Goal: Task Accomplishment & Management: Manage account settings

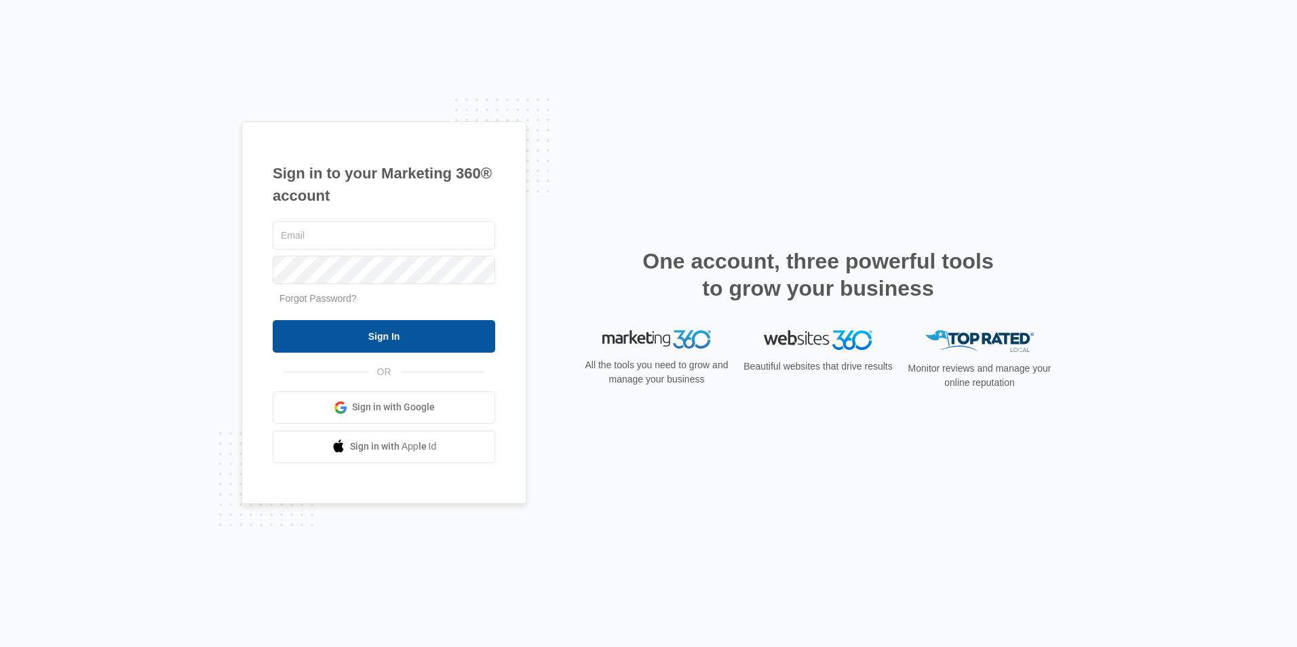
type input "[EMAIL_ADDRESS][DOMAIN_NAME]"
click at [402, 341] on input "Sign In" at bounding box center [384, 336] width 223 height 33
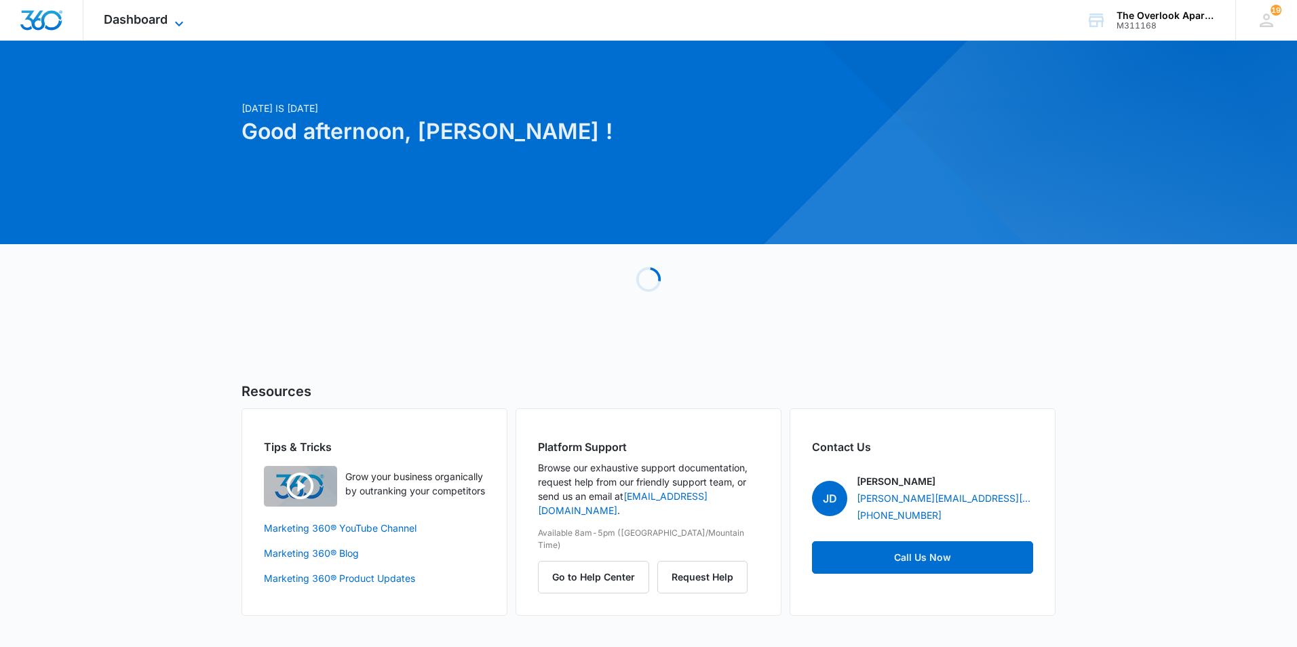
click at [143, 22] on span "Dashboard" at bounding box center [136, 19] width 64 height 14
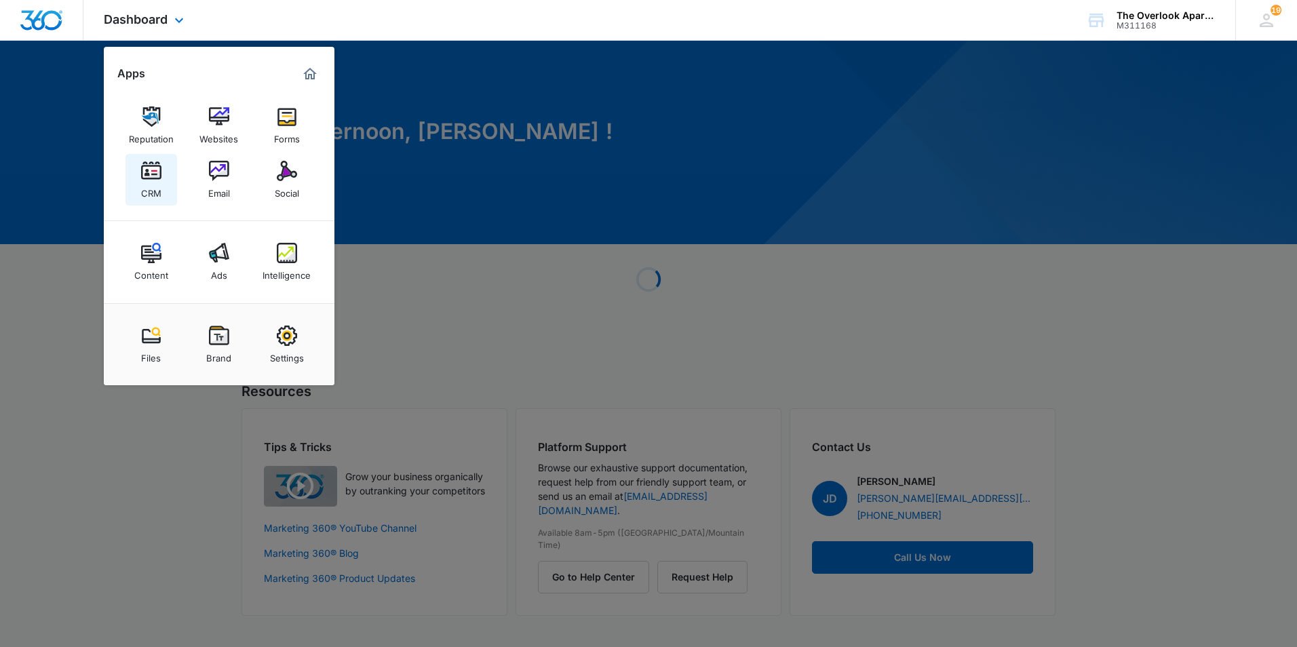
click at [159, 173] on img at bounding box center [151, 171] width 20 height 20
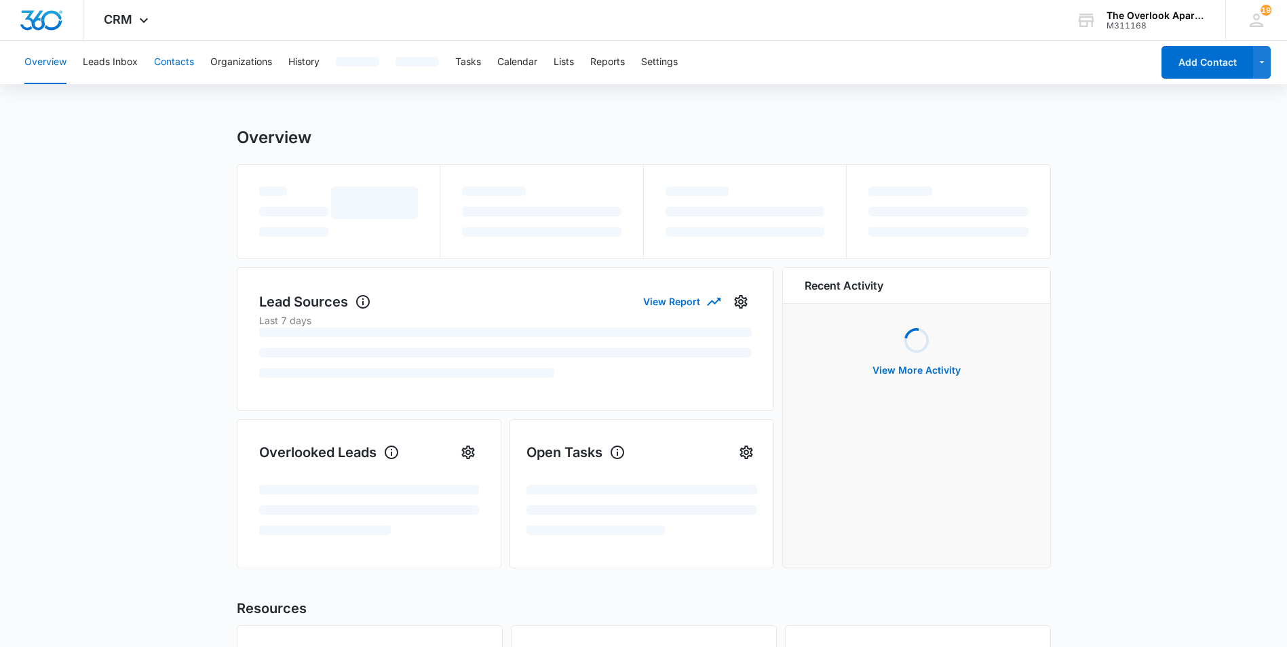
click at [172, 60] on button "Contacts" at bounding box center [174, 62] width 40 height 43
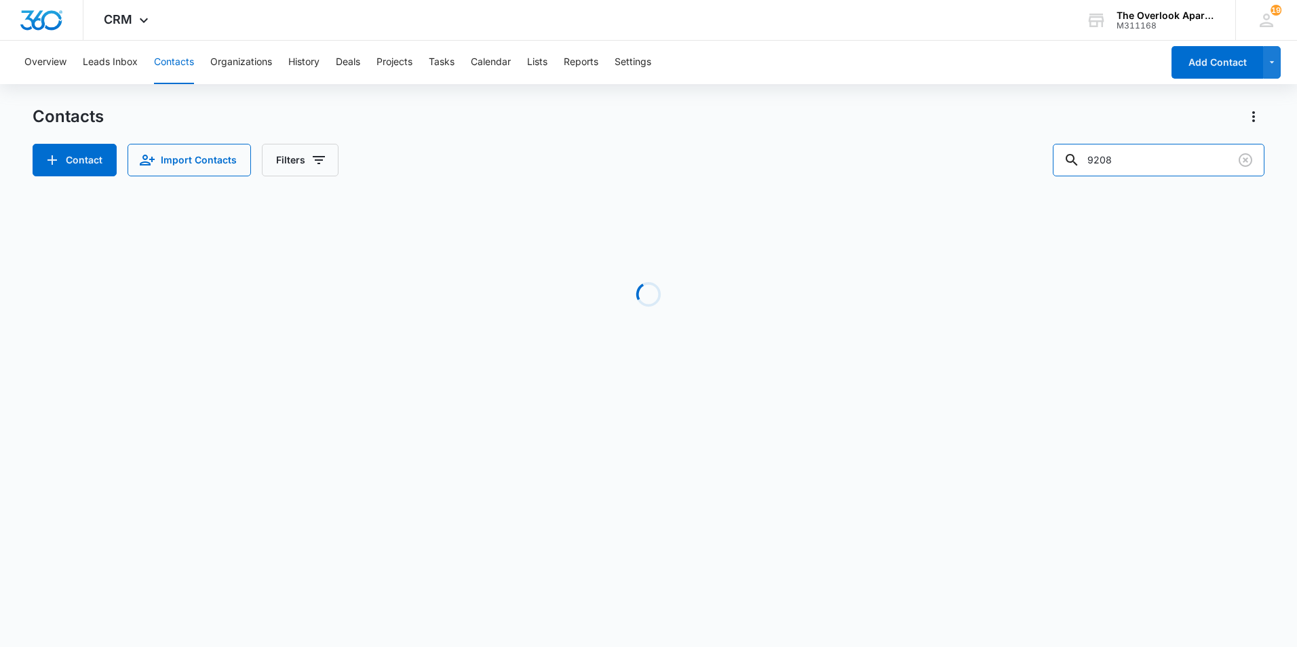
drag, startPoint x: 1153, startPoint y: 150, endPoint x: 721, endPoint y: 128, distance: 432.8
click at [729, 130] on div "Contacts Contact Import Contacts Filters 9208" at bounding box center [649, 141] width 1232 height 71
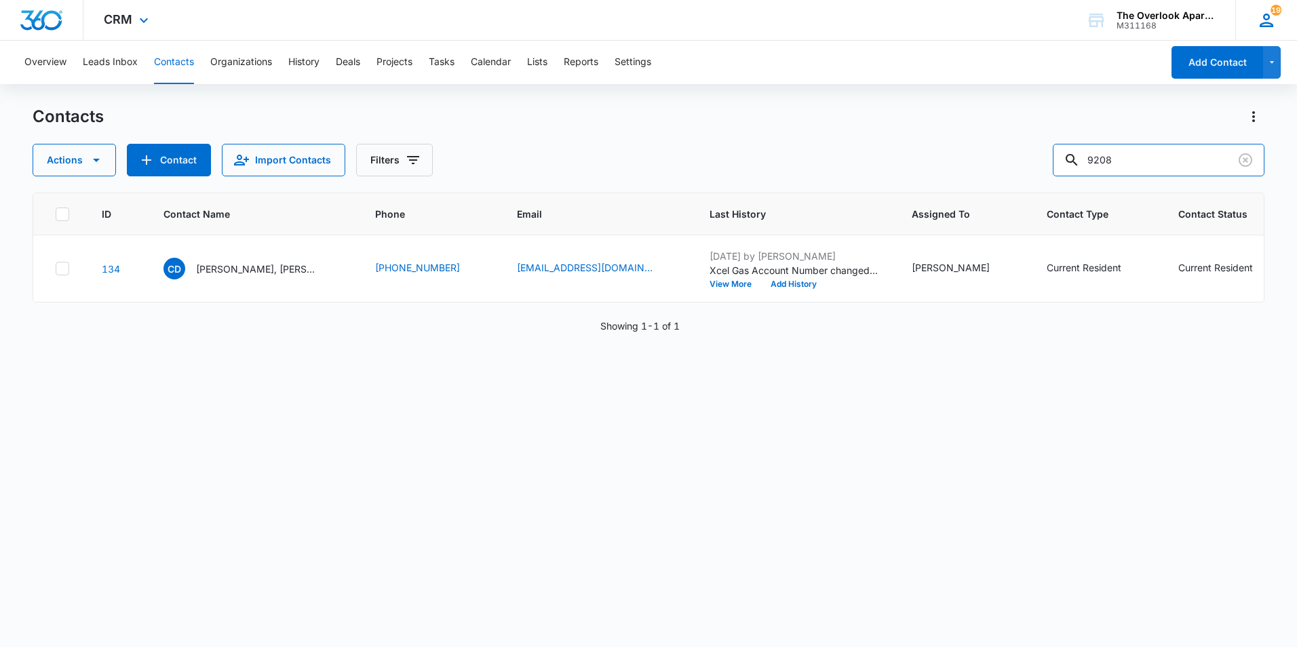
type input "6"
type input "8205"
click at [292, 269] on p "Tristen Thompson & Daisy Reed" at bounding box center [257, 269] width 122 height 14
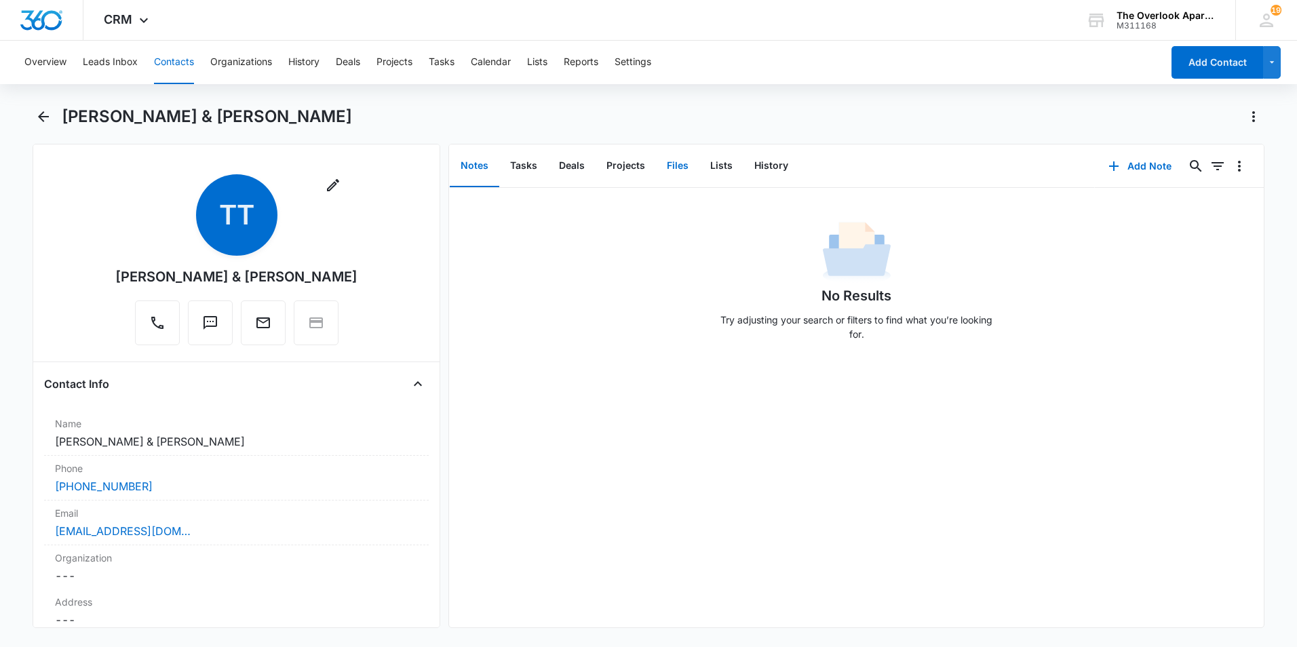
click at [684, 161] on button "Files" at bounding box center [677, 166] width 43 height 42
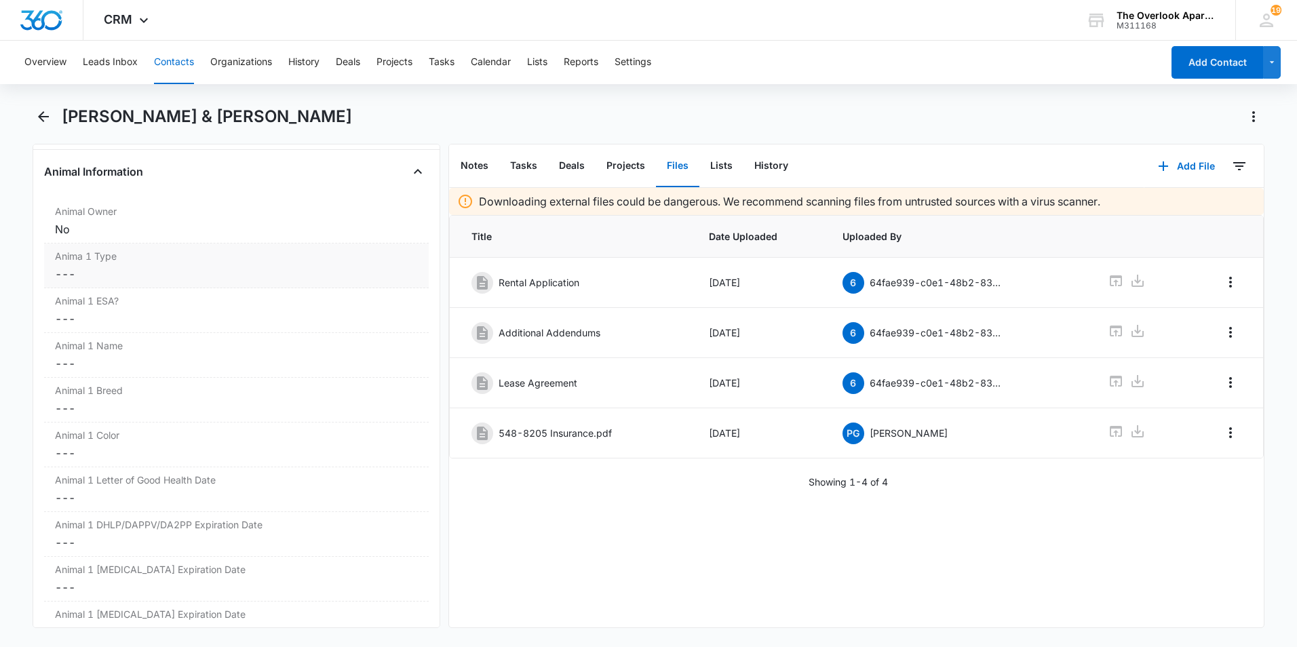
scroll to position [1764, 0]
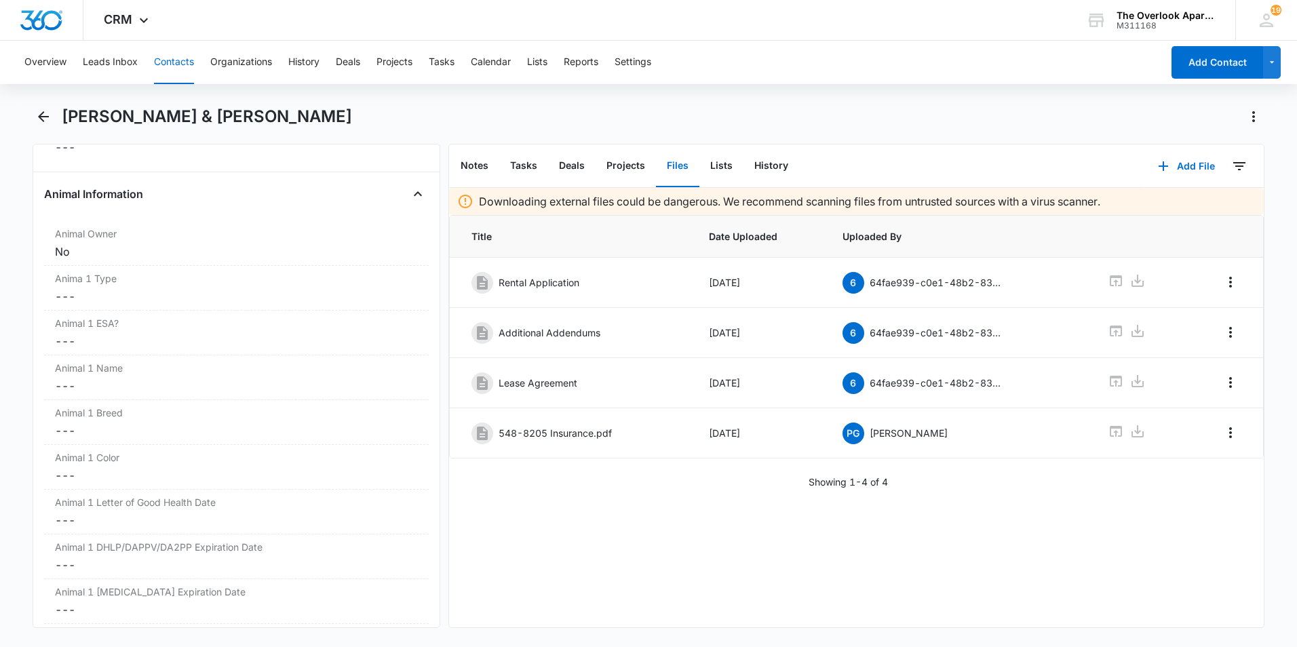
click at [900, 92] on div "Overview Leads Inbox Contacts Organizations History Deals Projects Tasks Calend…" at bounding box center [648, 343] width 1297 height 604
